Goal: Task Accomplishment & Management: Use online tool/utility

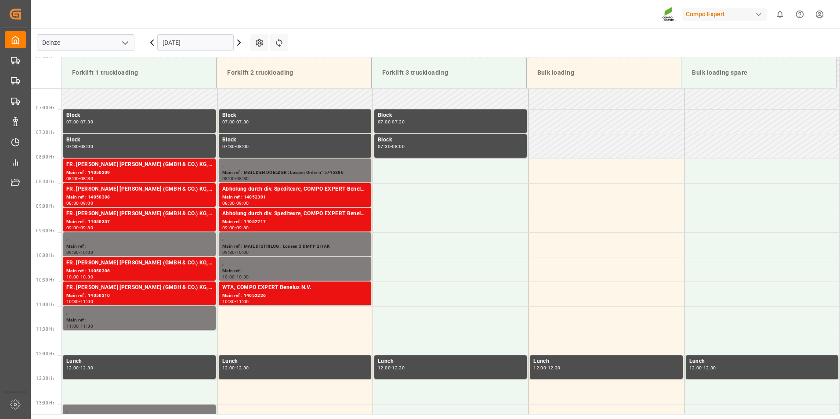
scroll to position [337, 0]
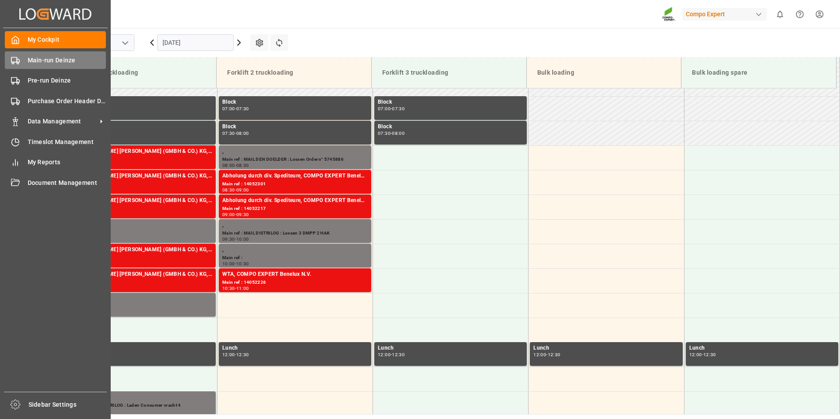
click at [15, 58] on rect at bounding box center [13, 59] width 5 height 5
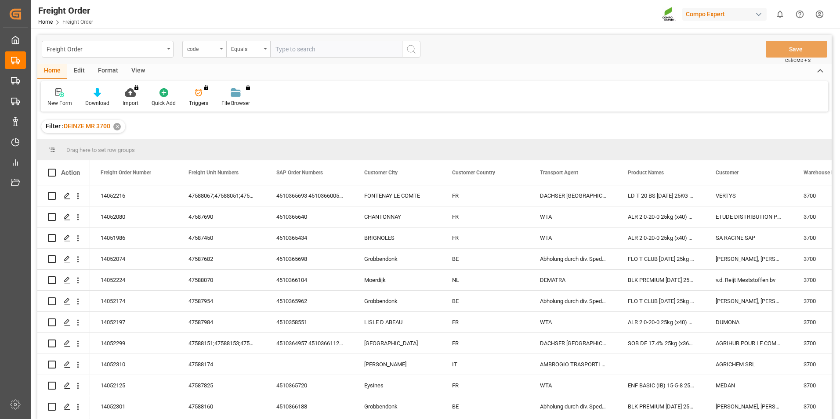
click at [220, 47] on div "code" at bounding box center [204, 49] width 44 height 17
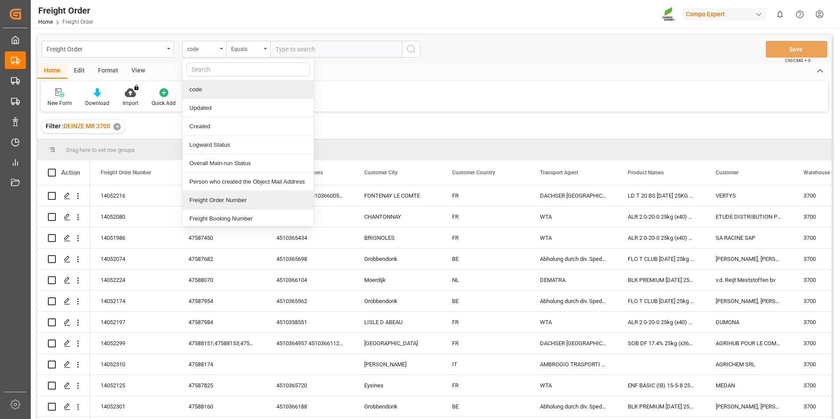
click at [210, 203] on div "Freight Order Number" at bounding box center [248, 200] width 131 height 18
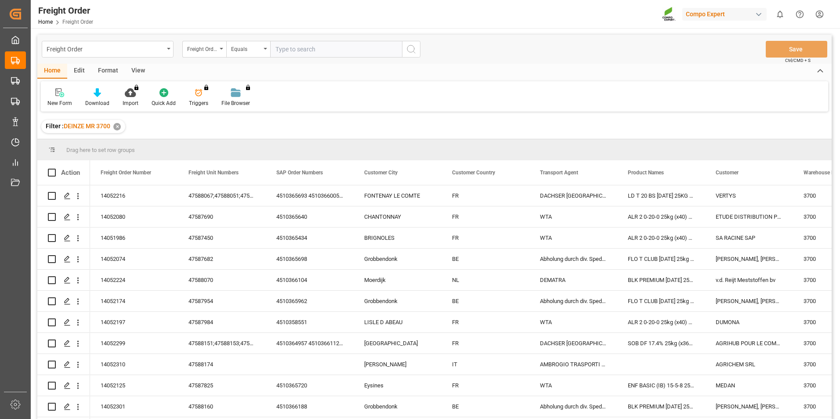
click at [278, 50] on input "text" at bounding box center [336, 49] width 132 height 17
type input "14052105"
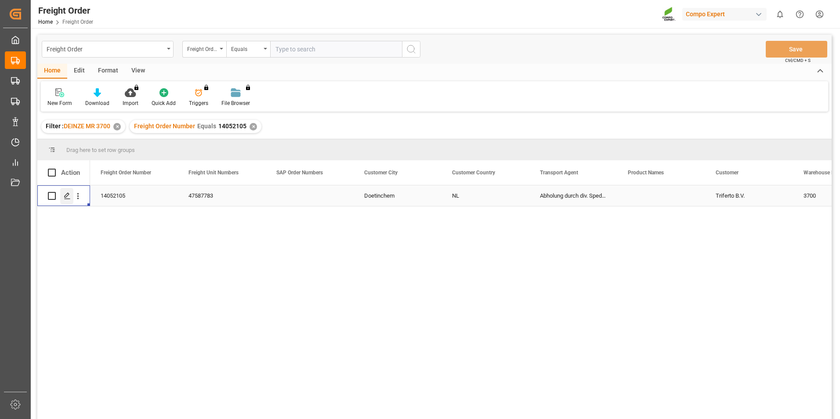
click at [69, 194] on icon "Press SPACE to select this row." at bounding box center [67, 195] width 7 height 7
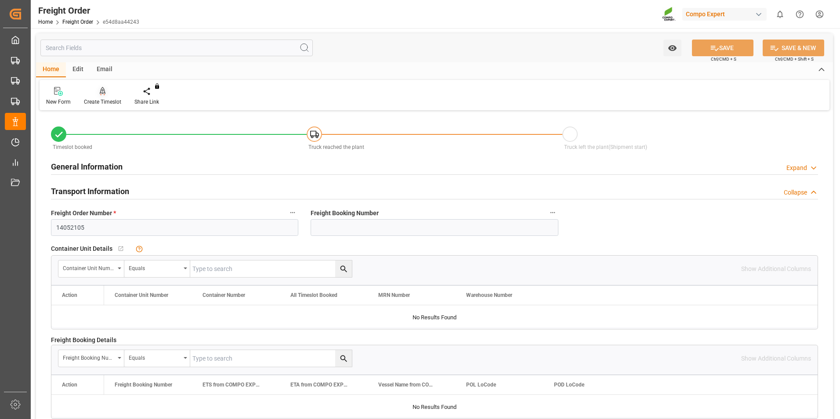
click at [98, 95] on div at bounding box center [102, 91] width 37 height 9
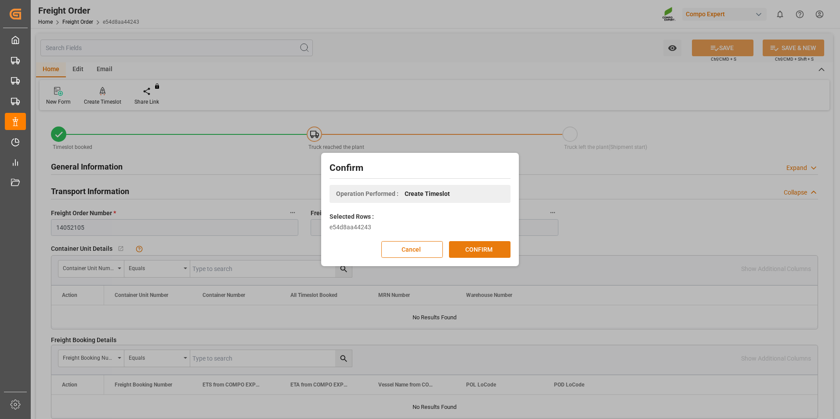
click at [481, 250] on button "CONFIRM" at bounding box center [480, 249] width 62 height 17
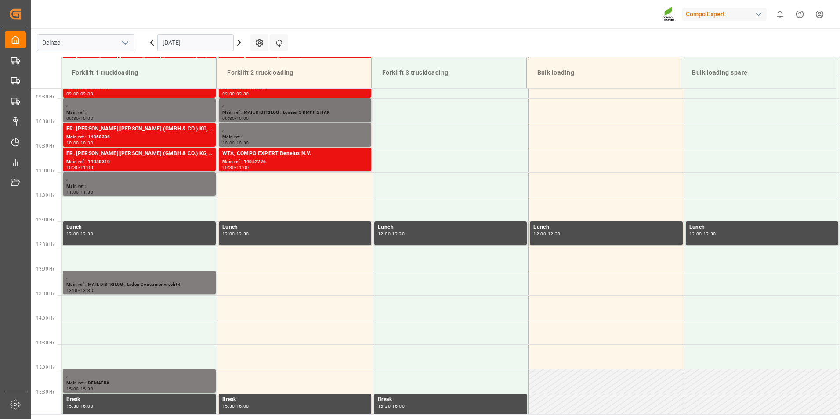
scroll to position [470, 0]
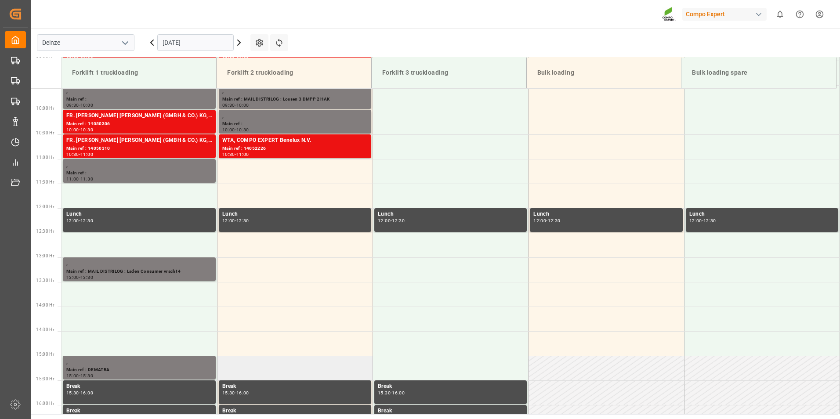
click at [248, 366] on td at bounding box center [295, 368] width 156 height 25
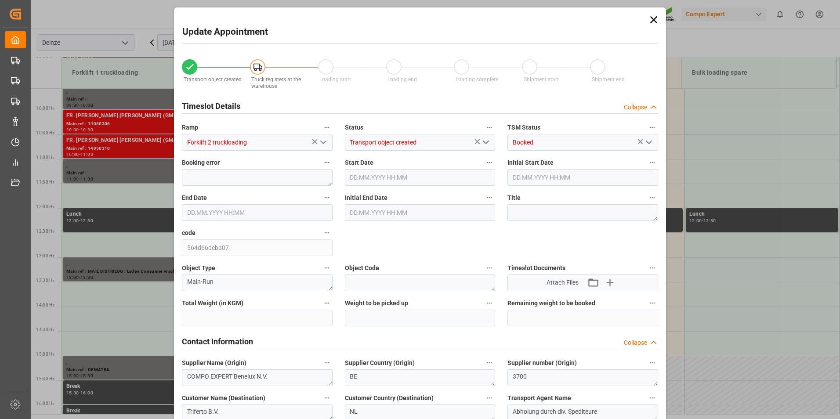
type input "24000"
type input "0"
type input "1"
type input "[DATE] 15:00"
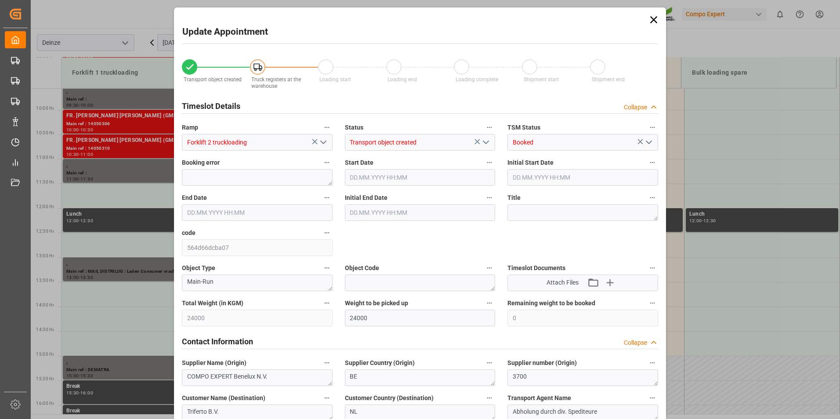
type input "[DATE] 15:30"
type input "[DATE] 09:41"
type input "[DATE] 06:07"
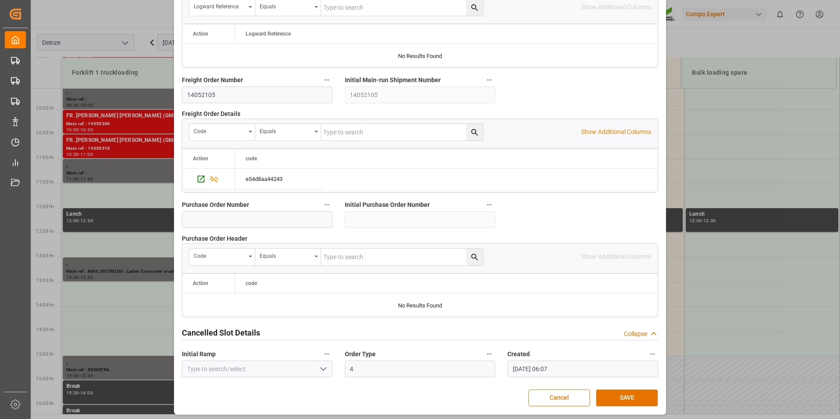
scroll to position [800, 0]
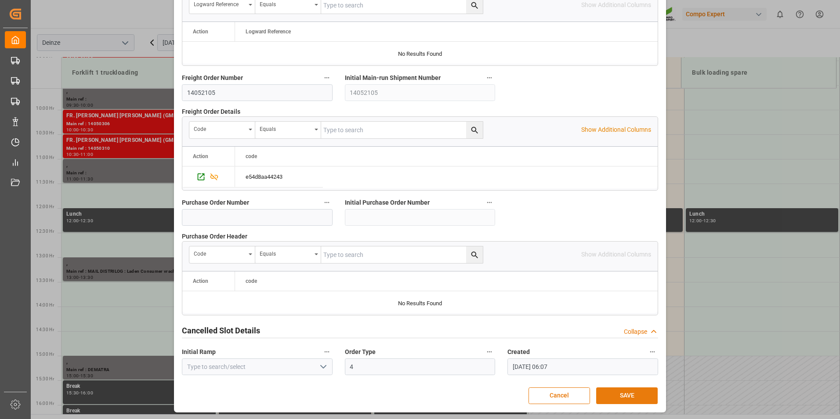
click at [621, 394] on button "SAVE" at bounding box center [627, 395] width 62 height 17
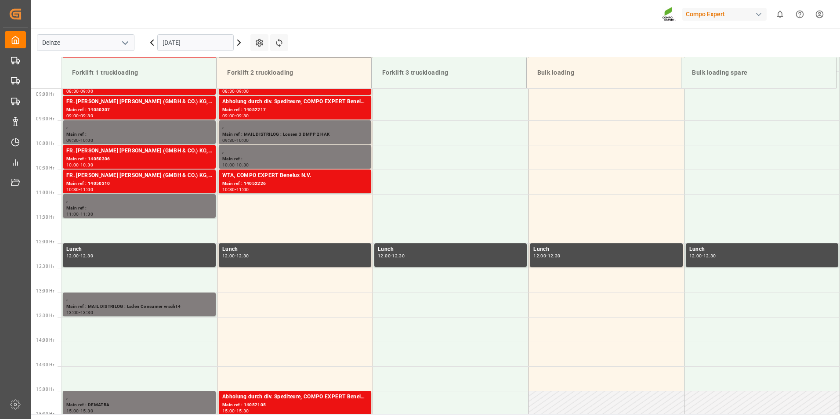
scroll to position [437, 0]
